Goal: Feedback & Contribution: Leave review/rating

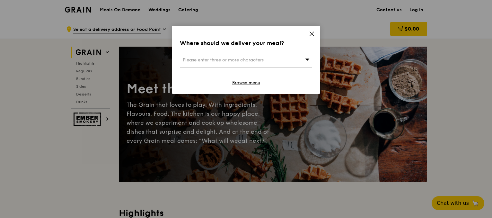
click at [295, 59] on div "Please enter three or more characters" at bounding box center [246, 60] width 132 height 15
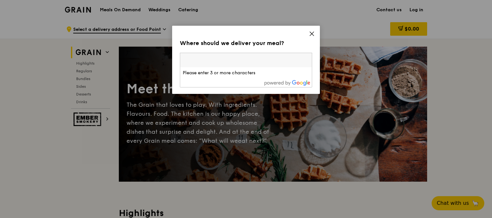
drag, startPoint x: 312, startPoint y: 34, endPoint x: 361, endPoint y: 30, distance: 49.0
click at [312, 33] on icon at bounding box center [312, 34] width 6 height 6
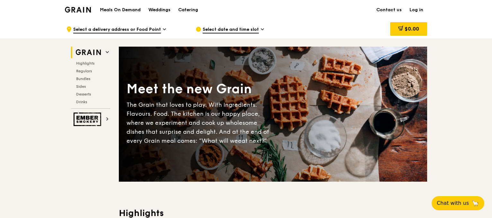
click at [416, 12] on link "Log in" at bounding box center [417, 9] width 22 height 19
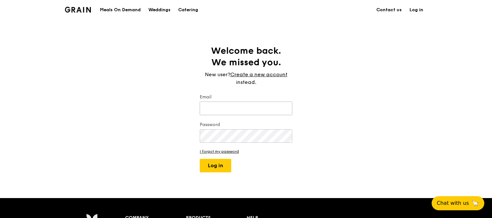
click at [221, 109] on input "Email" at bounding box center [246, 109] width 93 height 14
type input "[EMAIL_ADDRESS][DOMAIN_NAME]"
click at [221, 166] on button "Log in" at bounding box center [216, 166] width 32 height 14
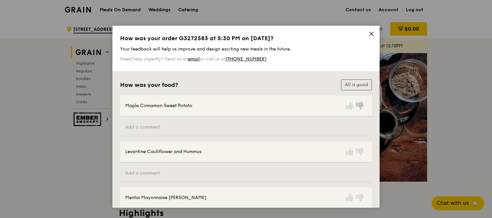
click at [359, 105] on icon at bounding box center [360, 106] width 8 height 8
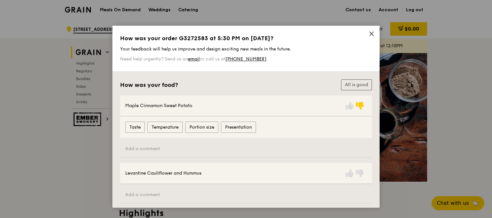
click at [187, 106] on div "Maple Cinnamon Sweet Potato" at bounding box center [158, 106] width 67 height 6
click at [251, 149] on input "text" at bounding box center [246, 148] width 252 height 17
type input "A"
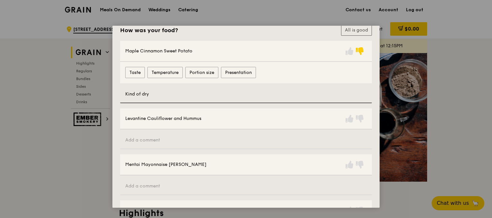
scroll to position [64, 0]
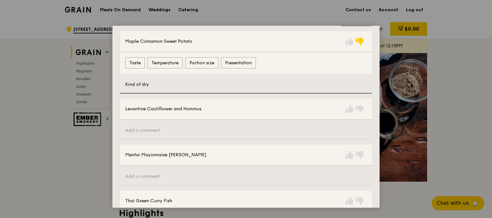
type input "Kind of dry"
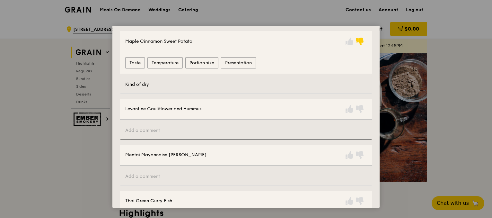
click at [205, 135] on input "text" at bounding box center [246, 130] width 252 height 17
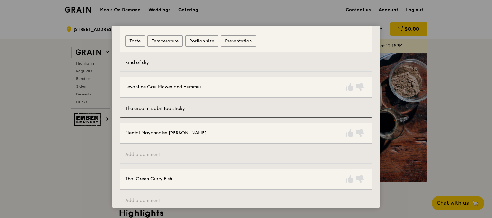
scroll to position [96, 0]
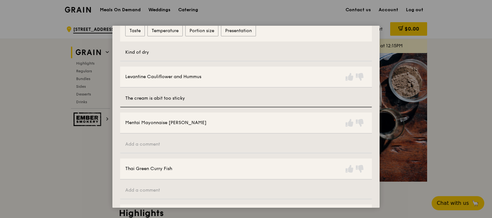
type input "The cream is abit too sticky"
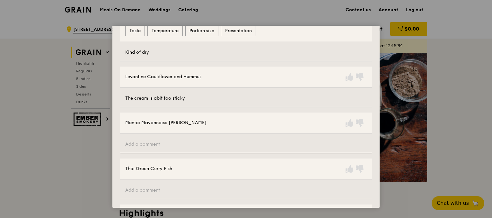
click at [239, 147] on input "text" at bounding box center [246, 144] width 252 height 17
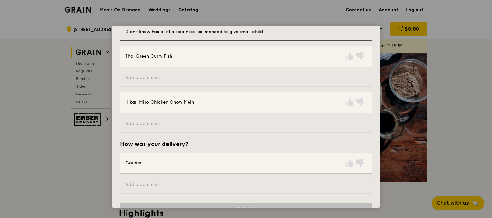
scroll to position [224, 0]
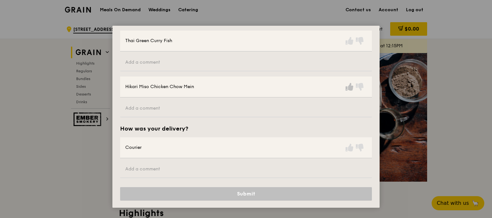
type input "Didn't know has a little spiciness, as intended to give small child"
click at [347, 85] on icon at bounding box center [350, 87] width 8 height 8
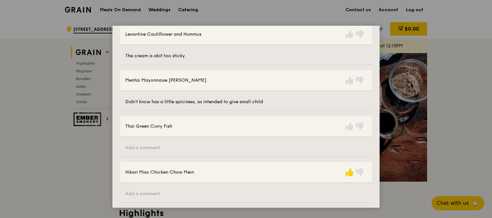
scroll to position [128, 0]
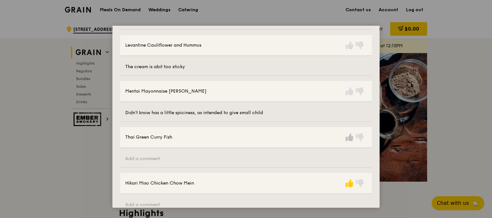
click at [349, 135] on icon at bounding box center [350, 137] width 8 height 8
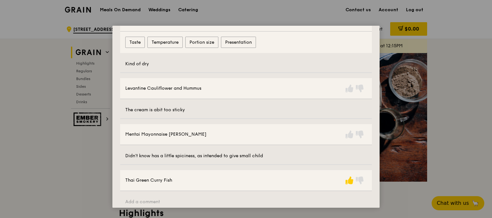
scroll to position [96, 0]
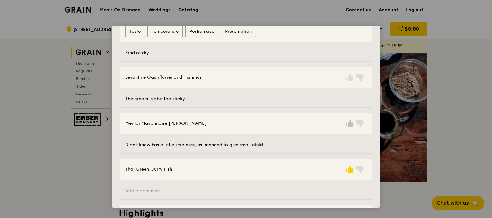
click at [348, 125] on icon at bounding box center [350, 124] width 8 height 8
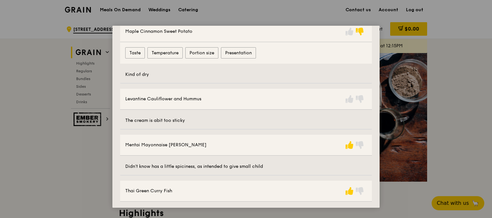
scroll to position [64, 0]
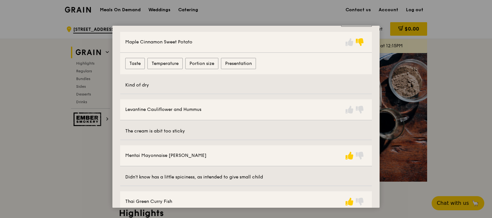
click at [367, 109] on div "Levantine Cauliflower and Hummus" at bounding box center [246, 109] width 252 height 21
click at [362, 104] on div at bounding box center [356, 109] width 23 height 10
click at [361, 109] on icon at bounding box center [360, 110] width 8 height 8
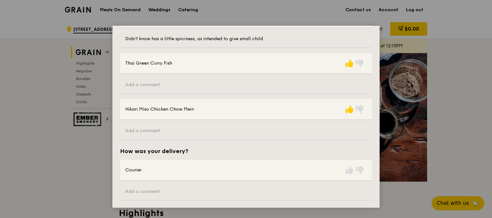
scroll to position [246, 0]
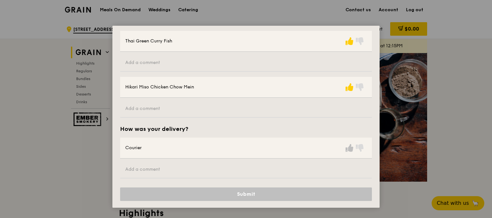
click at [350, 149] on icon at bounding box center [350, 148] width 8 height 8
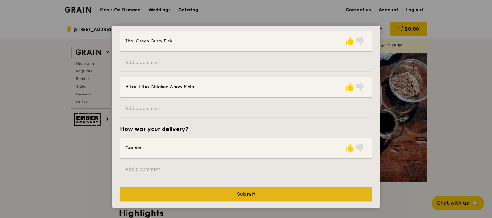
click at [253, 191] on button "Submit" at bounding box center [246, 194] width 252 height 14
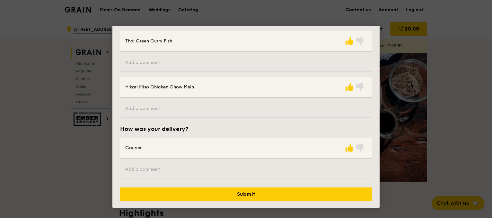
scroll to position [0, 0]
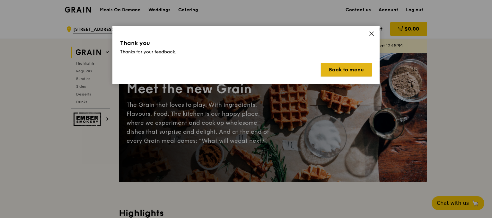
click at [351, 72] on button "Back to menu" at bounding box center [346, 70] width 51 height 14
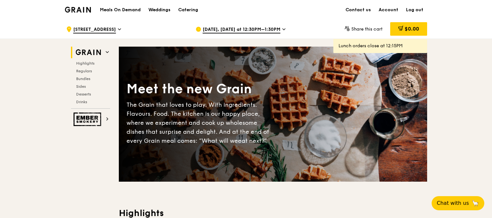
click at [283, 27] on icon at bounding box center [284, 29] width 3 height 6
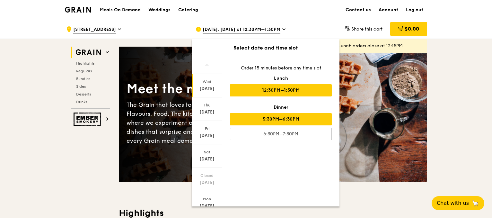
click at [301, 124] on div "5:30PM–6:30PM" at bounding box center [281, 119] width 102 height 12
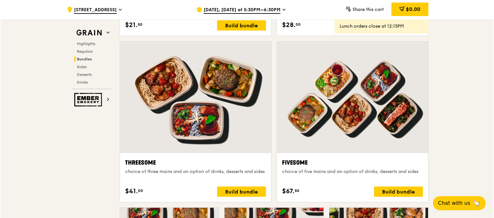
scroll to position [1125, 0]
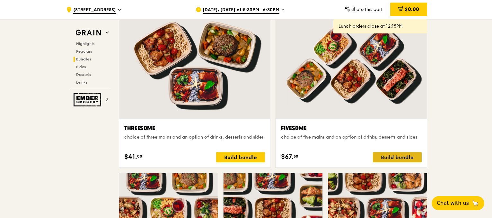
click at [406, 156] on div "Build bundle" at bounding box center [397, 157] width 49 height 10
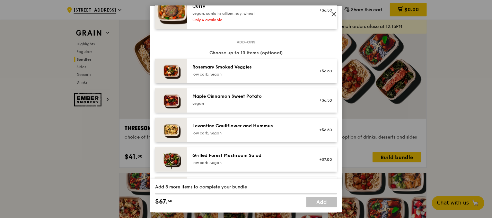
scroll to position [386, 0]
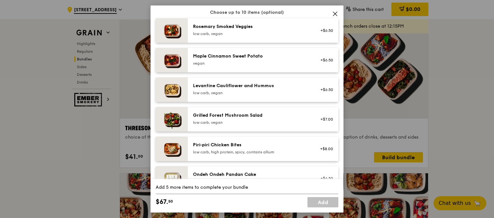
click at [335, 12] on icon at bounding box center [335, 14] width 6 height 6
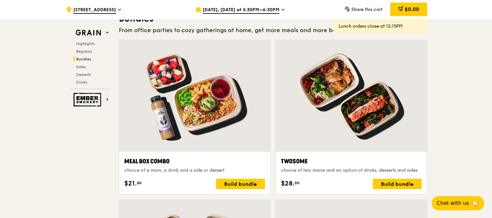
scroll to position [997, 0]
